Goal: Task Accomplishment & Management: Use online tool/utility

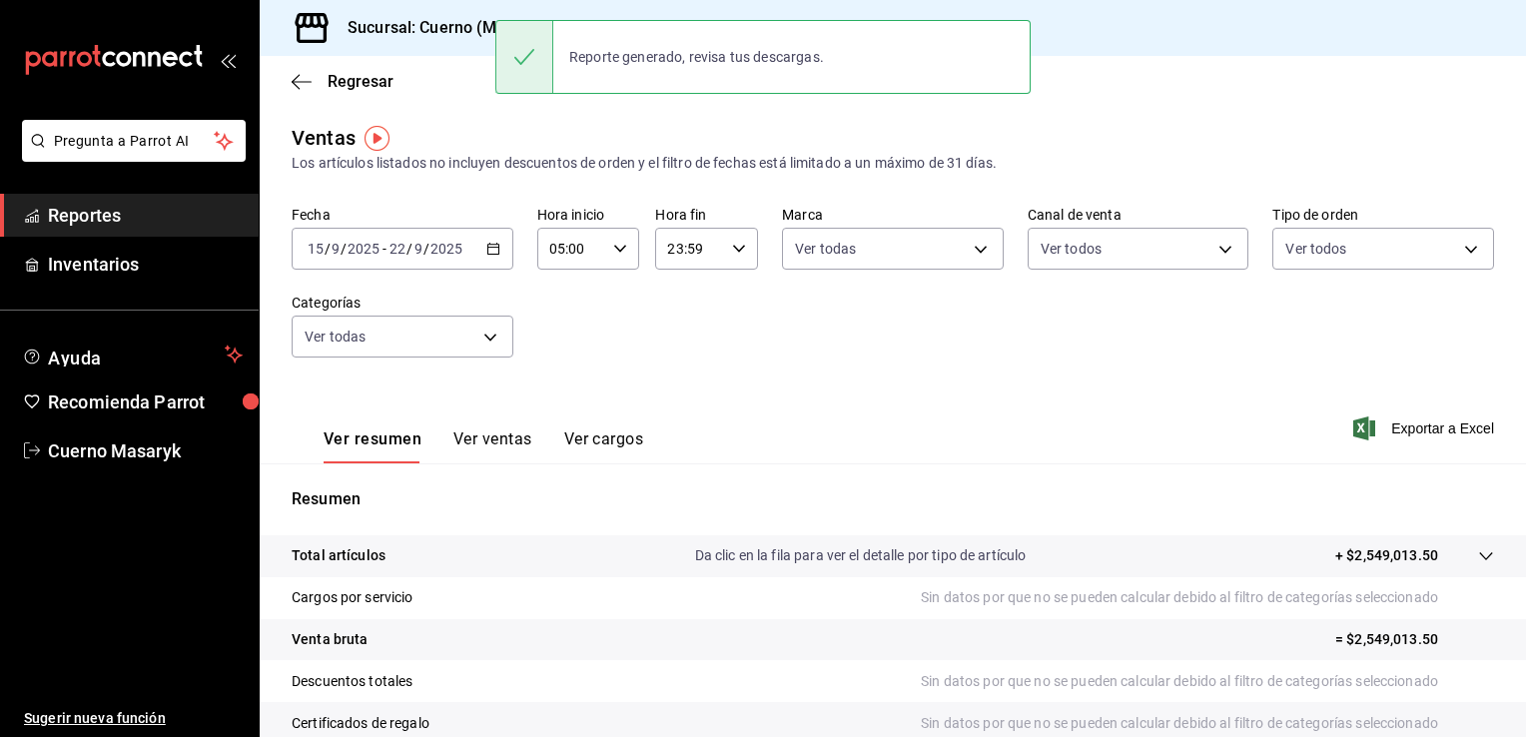
click at [736, 114] on main "Regresar Ventas Los artículos listados no incluyen descuentos de orden y el fil…" at bounding box center [893, 506] width 1266 height 901
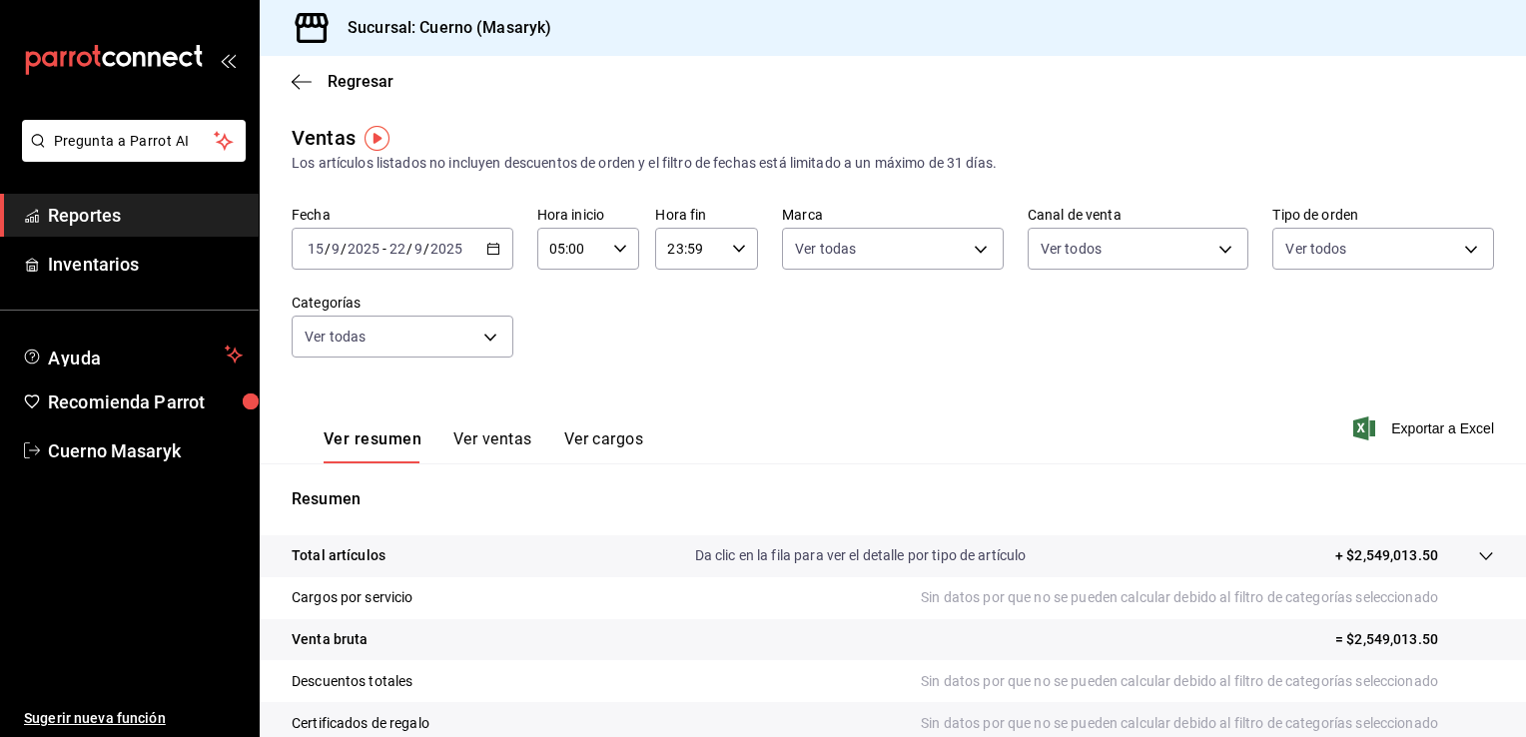
click at [493, 245] on \(Stroke\) "button" at bounding box center [493, 249] width 12 height 11
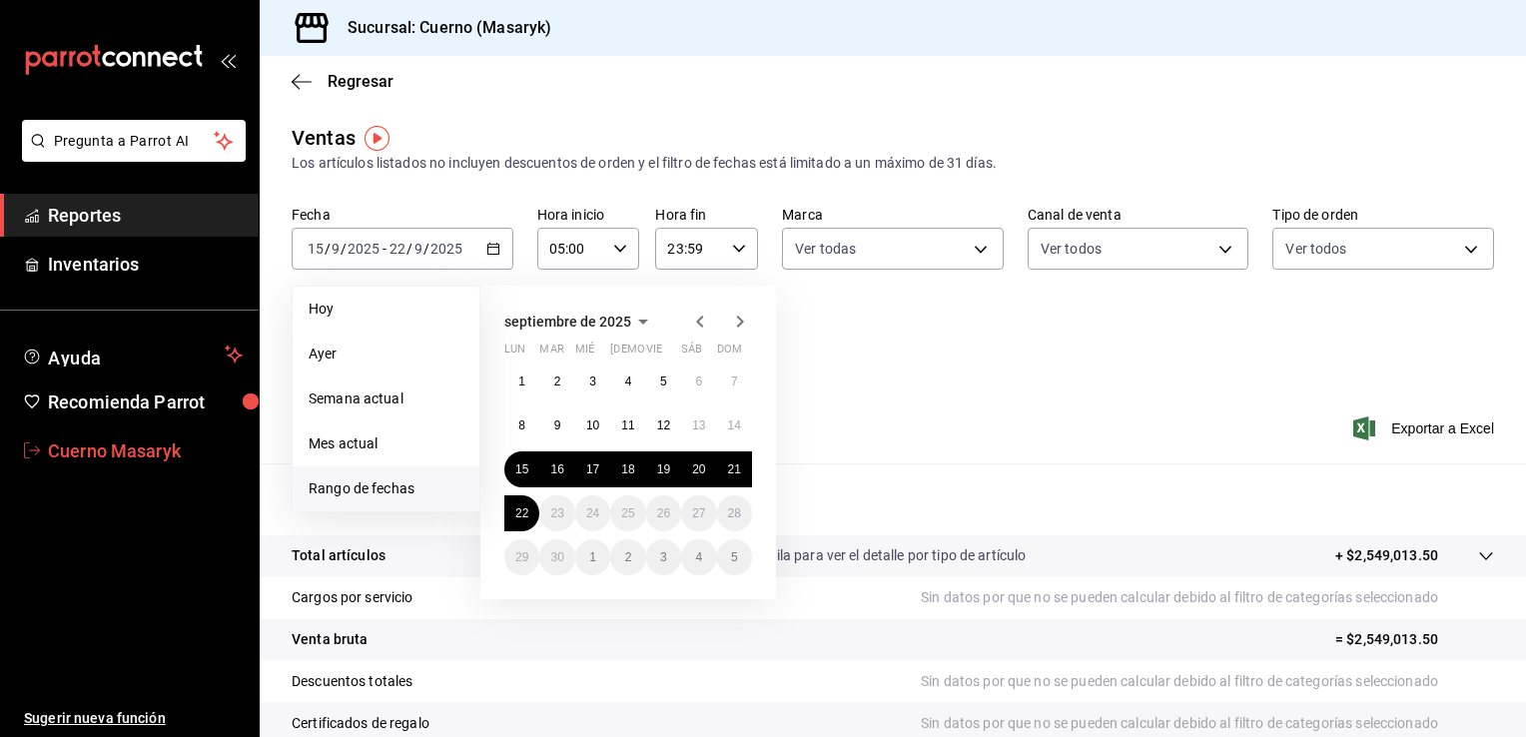
click at [89, 453] on span "Cuerno Masaryk" at bounding box center [145, 450] width 195 height 27
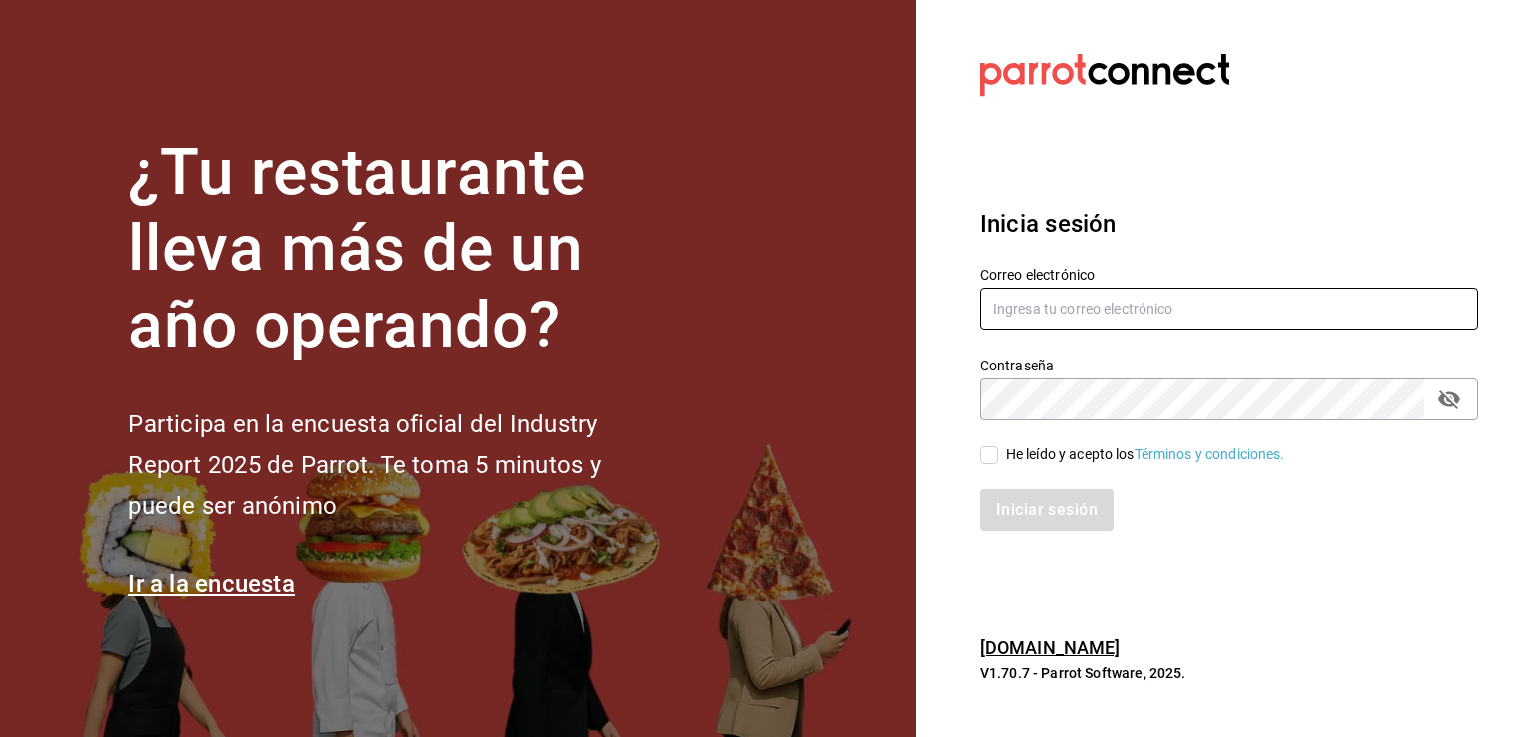
type input "[EMAIL_ADDRESS][DOMAIN_NAME]"
click at [990, 454] on input "He leído y acepto los Términos y condiciones." at bounding box center [989, 455] width 18 height 18
checkbox input "true"
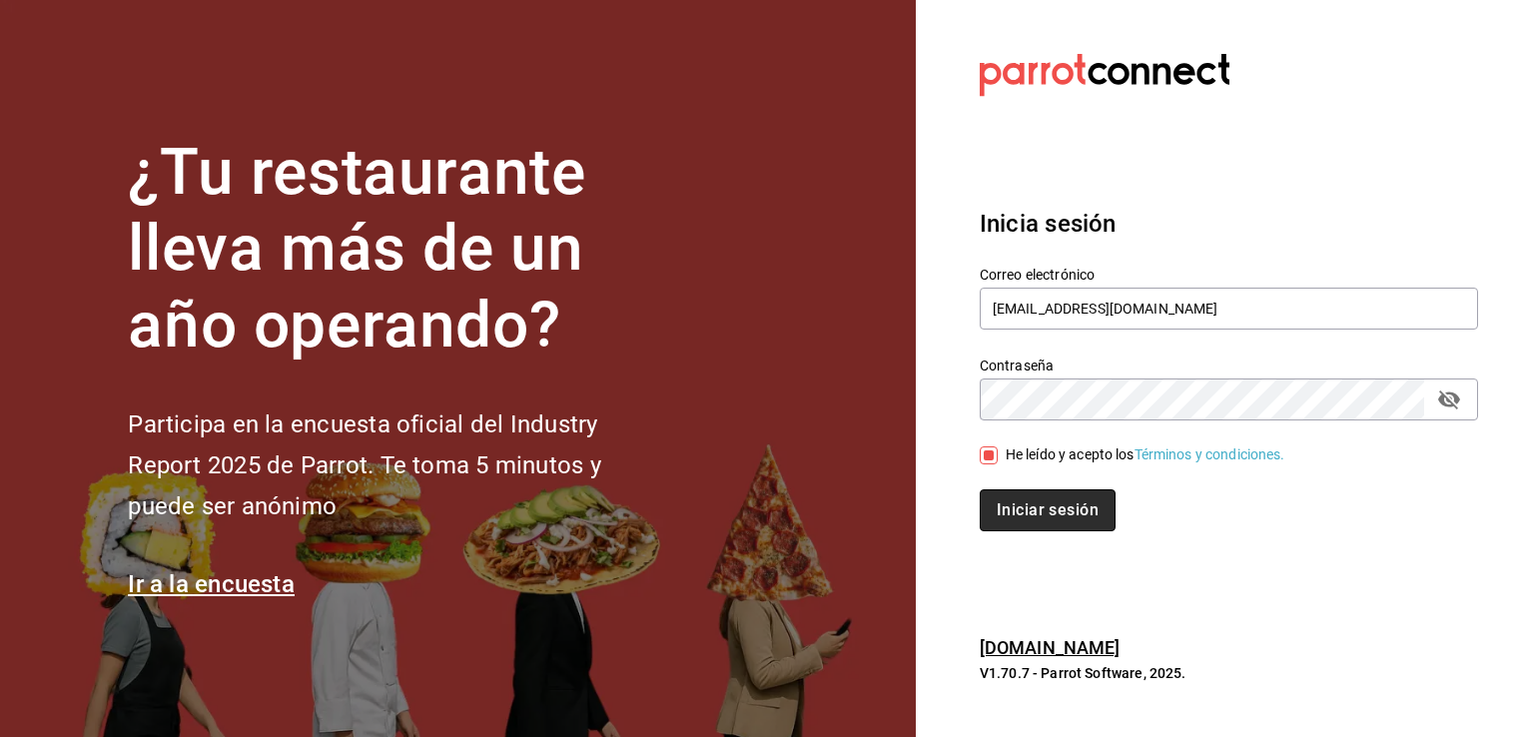
click at [1042, 516] on button "Iniciar sesión" at bounding box center [1048, 510] width 136 height 42
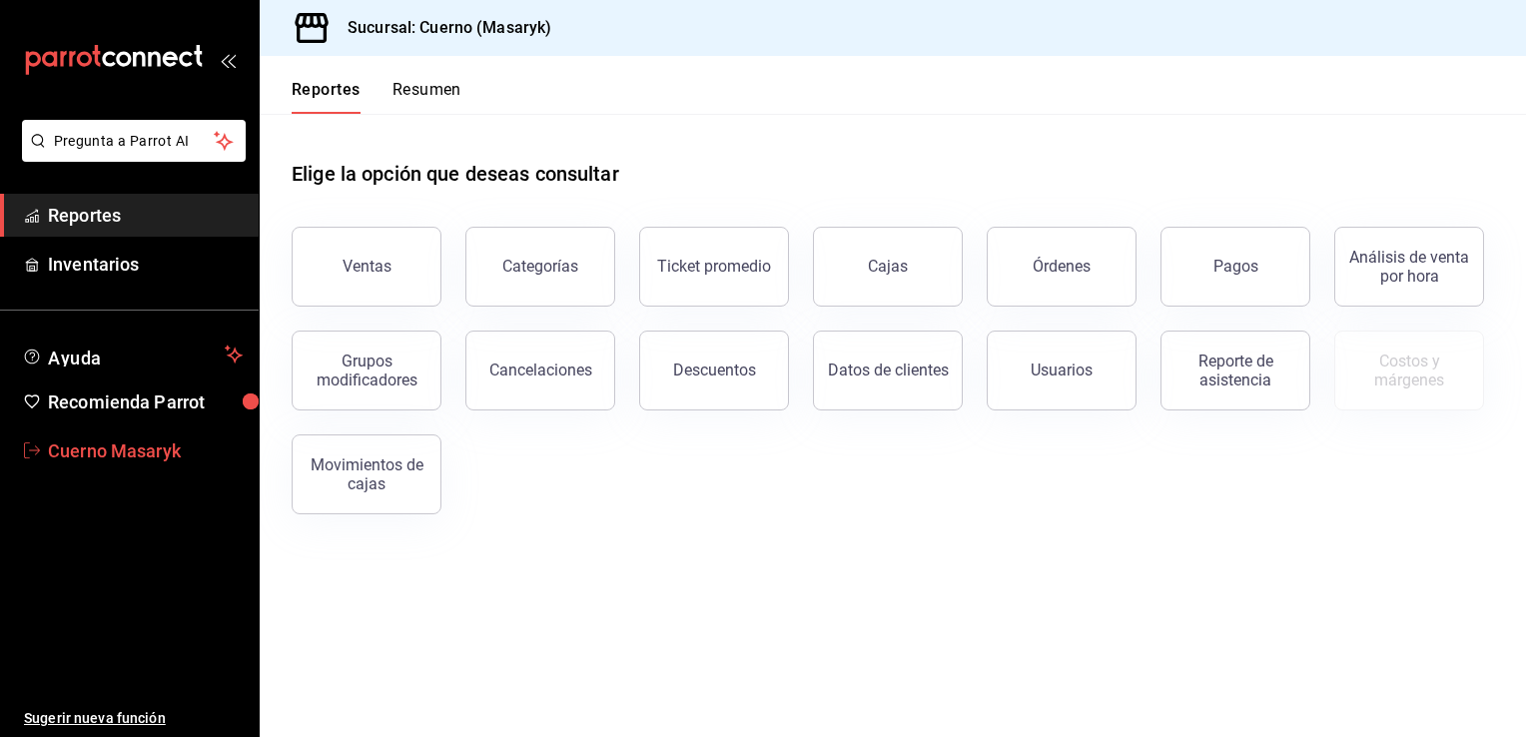
click at [135, 440] on span "Cuerno Masaryk" at bounding box center [145, 450] width 195 height 27
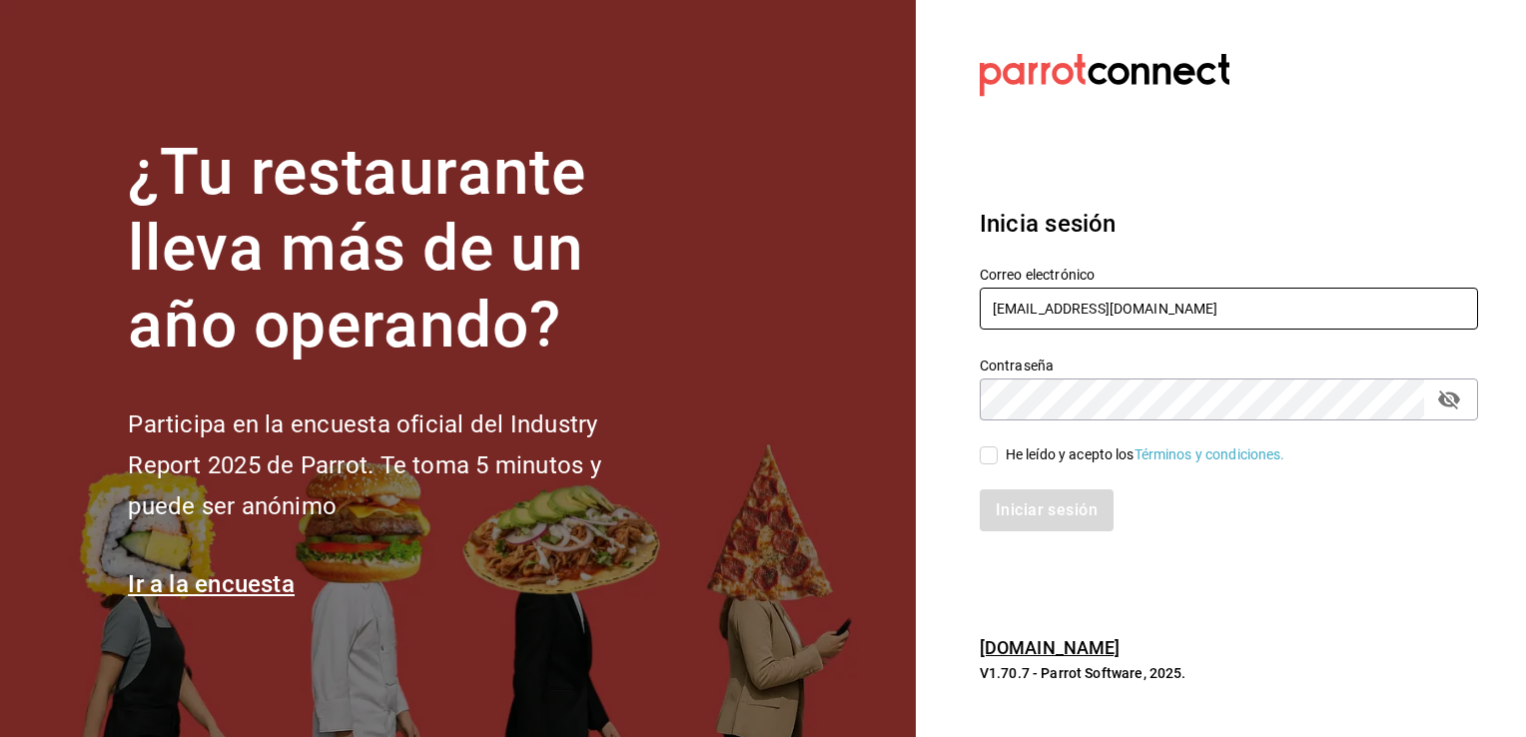
click at [1439, 301] on input "[EMAIL_ADDRESS][DOMAIN_NAME]" at bounding box center [1229, 309] width 498 height 42
type input "animal.stregis@grupocosteno.com"
click at [987, 454] on input "He leído y acepto los Términos y condiciones." at bounding box center [989, 455] width 18 height 18
checkbox input "true"
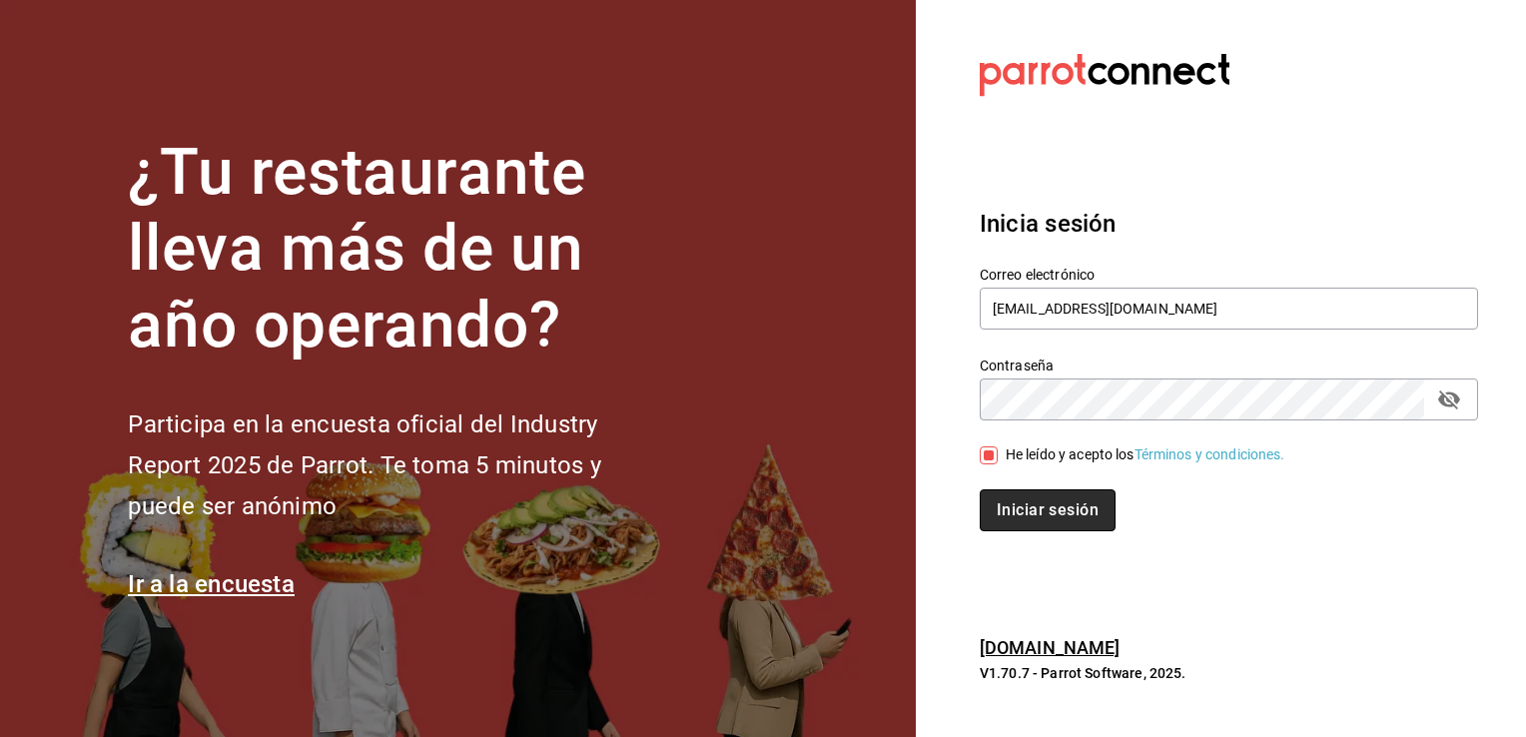
click at [1015, 509] on button "Iniciar sesión" at bounding box center [1048, 510] width 136 height 42
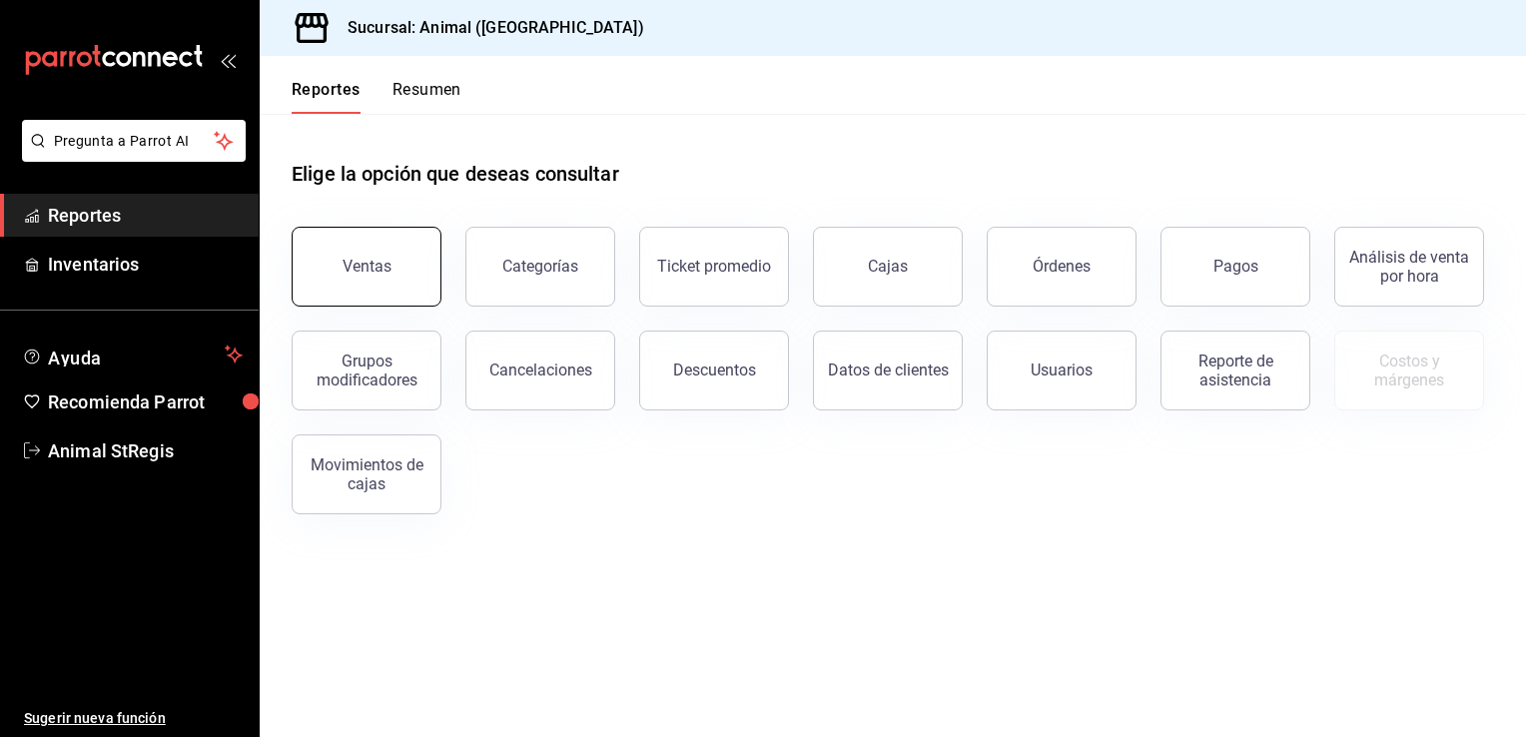
click at [397, 247] on button "Ventas" at bounding box center [367, 267] width 150 height 80
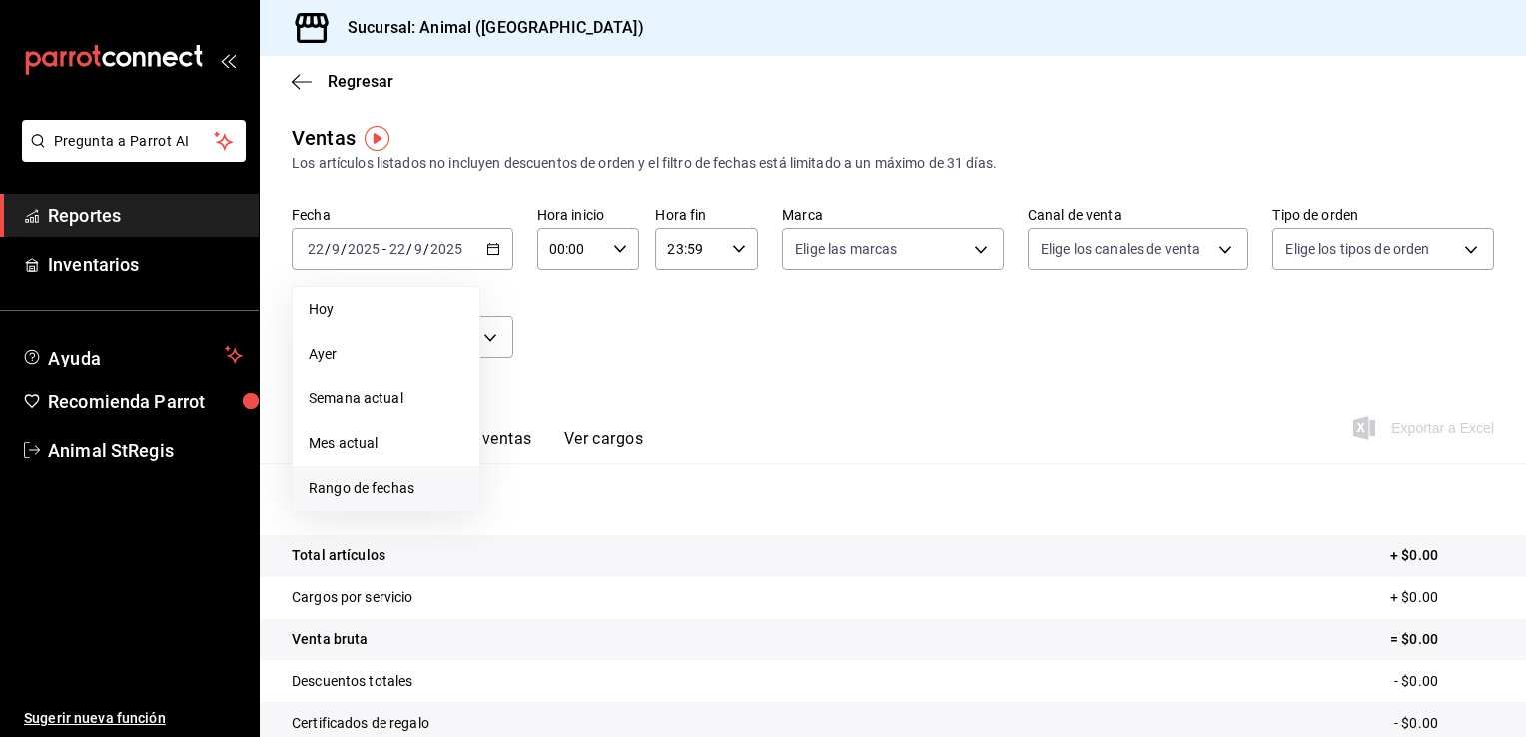
click at [388, 493] on span "Rango de fechas" at bounding box center [386, 488] width 155 height 21
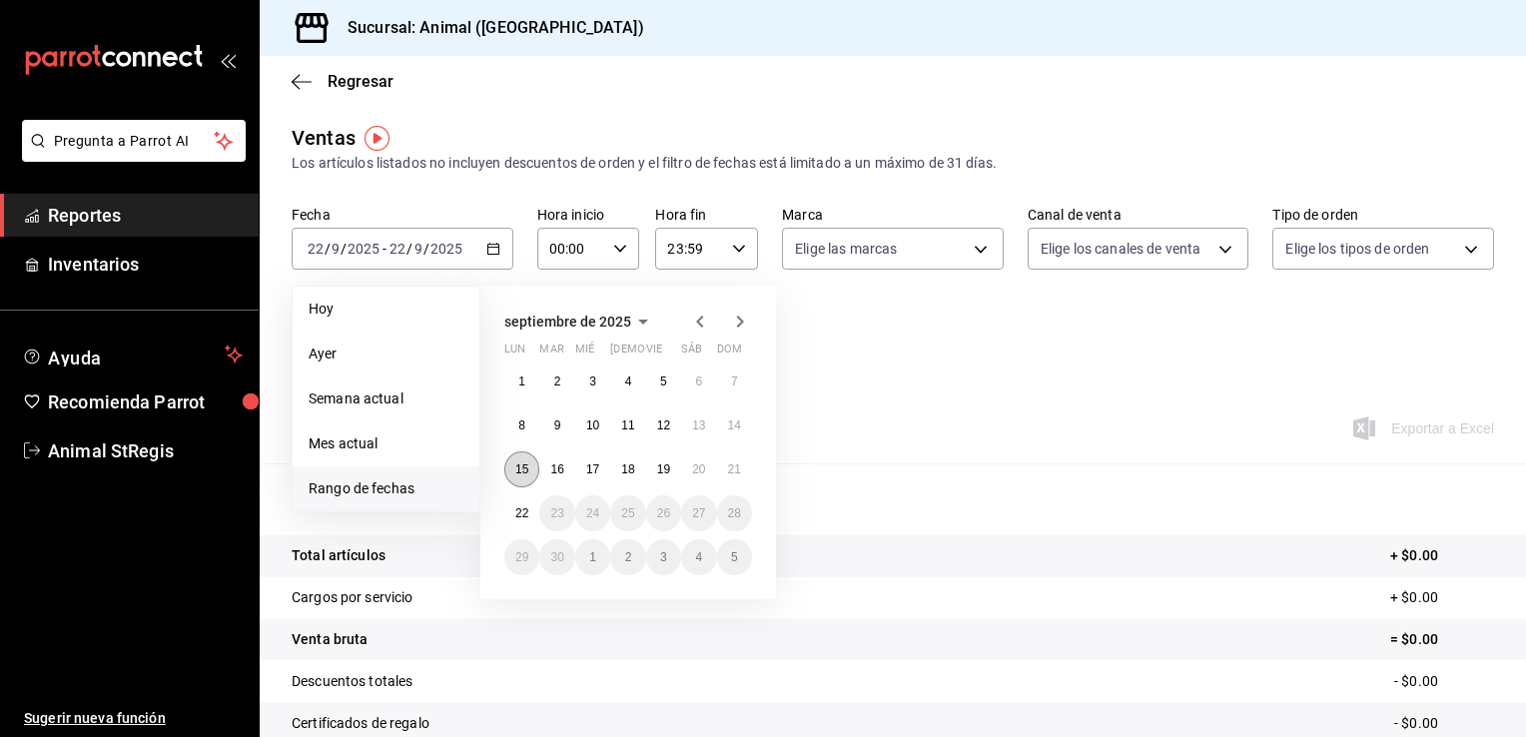
click at [524, 469] on abbr "15" at bounding box center [521, 469] width 13 height 14
